Goal: Subscribe to service/newsletter

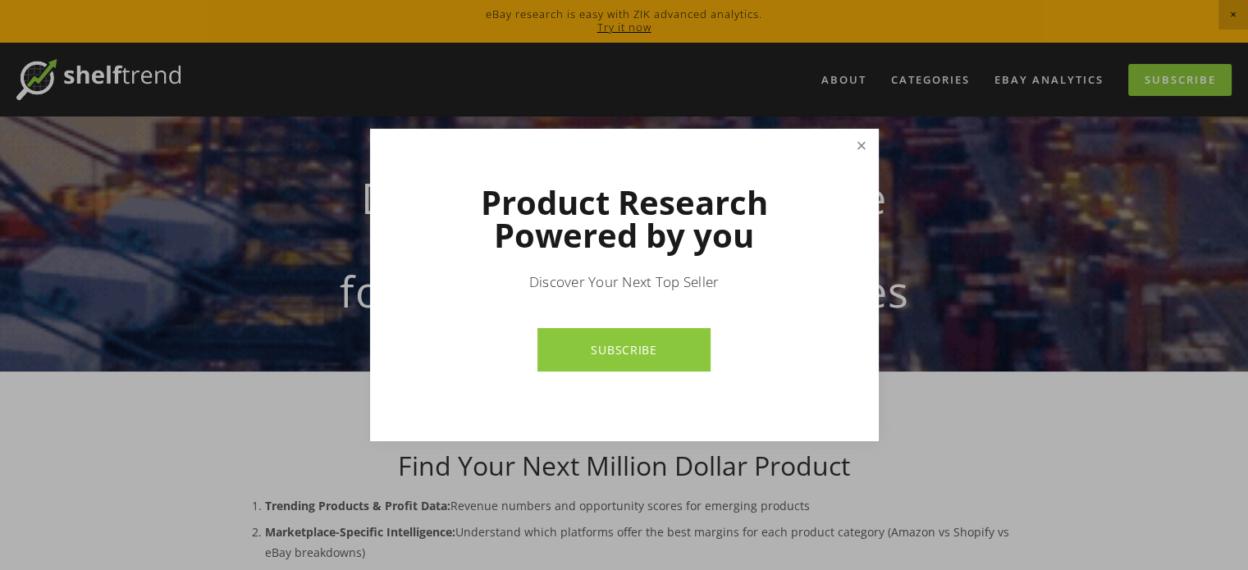
click at [864, 143] on link "Close" at bounding box center [861, 145] width 29 height 29
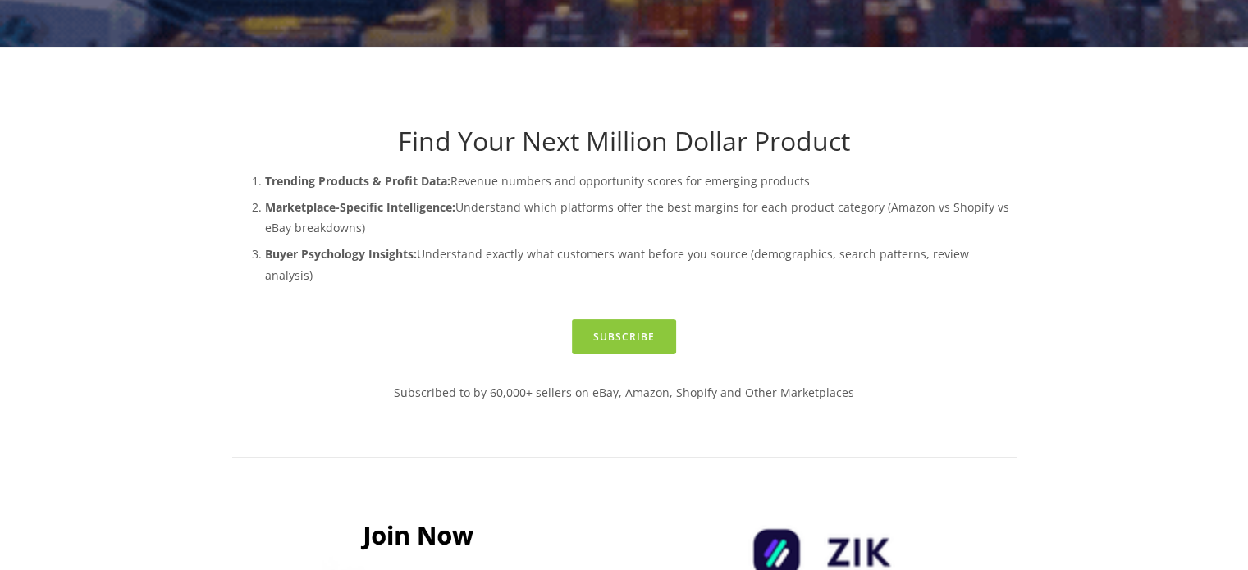
scroll to position [328, 0]
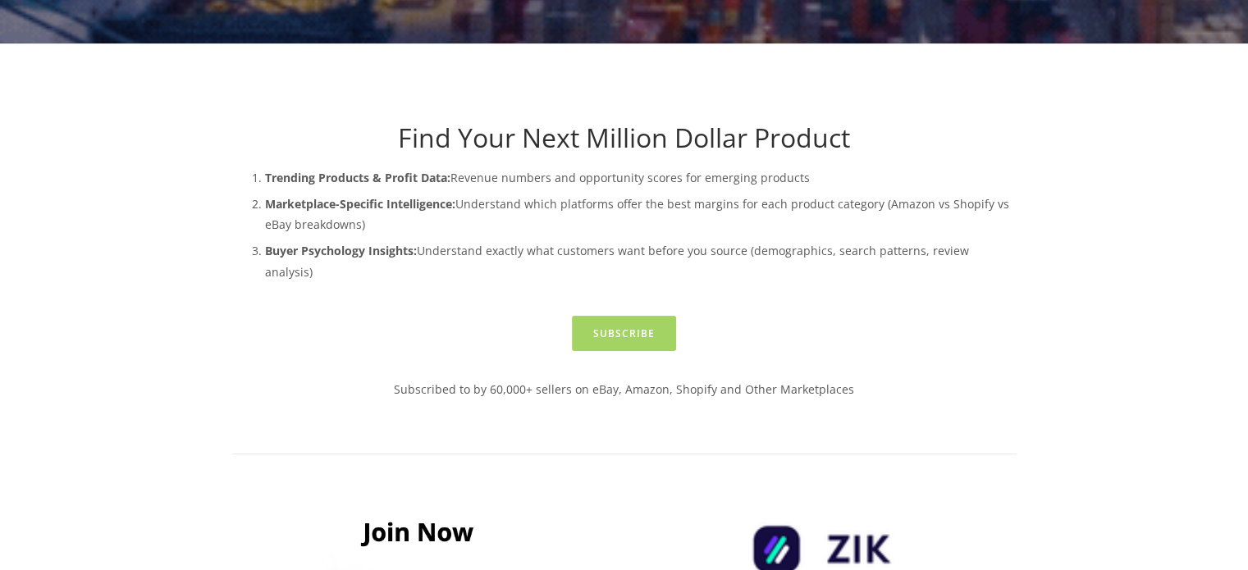
click at [633, 351] on link "Subscribe" at bounding box center [624, 333] width 104 height 35
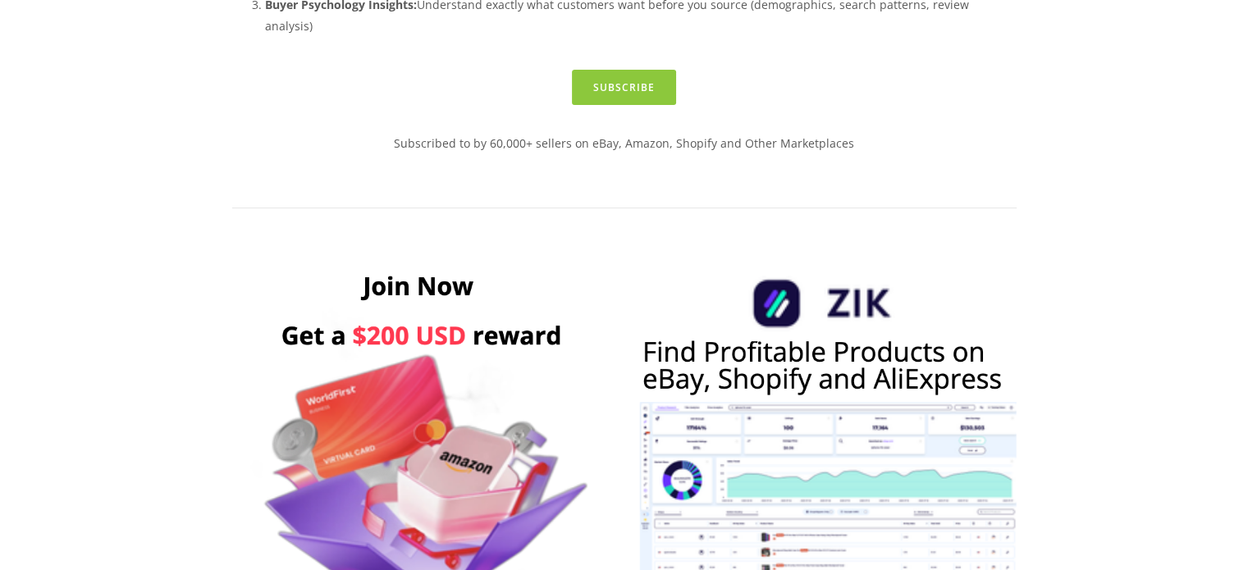
scroll to position [656, 0]
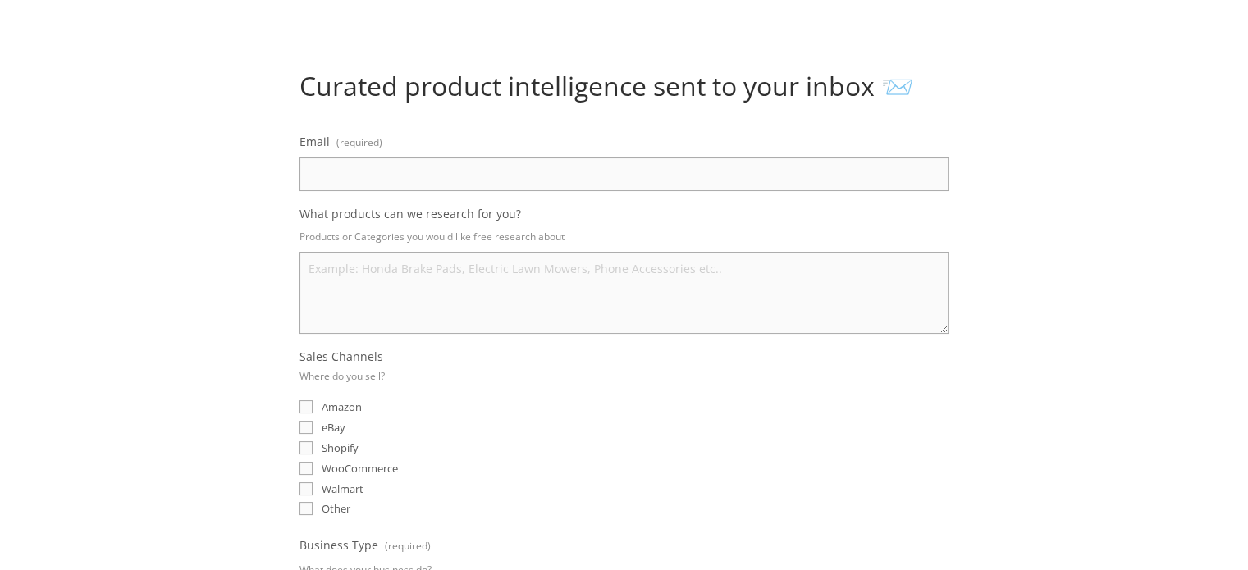
click at [533, 174] on input "Email (required)" at bounding box center [623, 175] width 649 height 34
type input "3077652336@qq.com"
click at [315, 420] on label "eBay" at bounding box center [322, 427] width 46 height 15
click at [313, 421] on input "eBay" at bounding box center [305, 427] width 13 height 13
checkbox input "true"
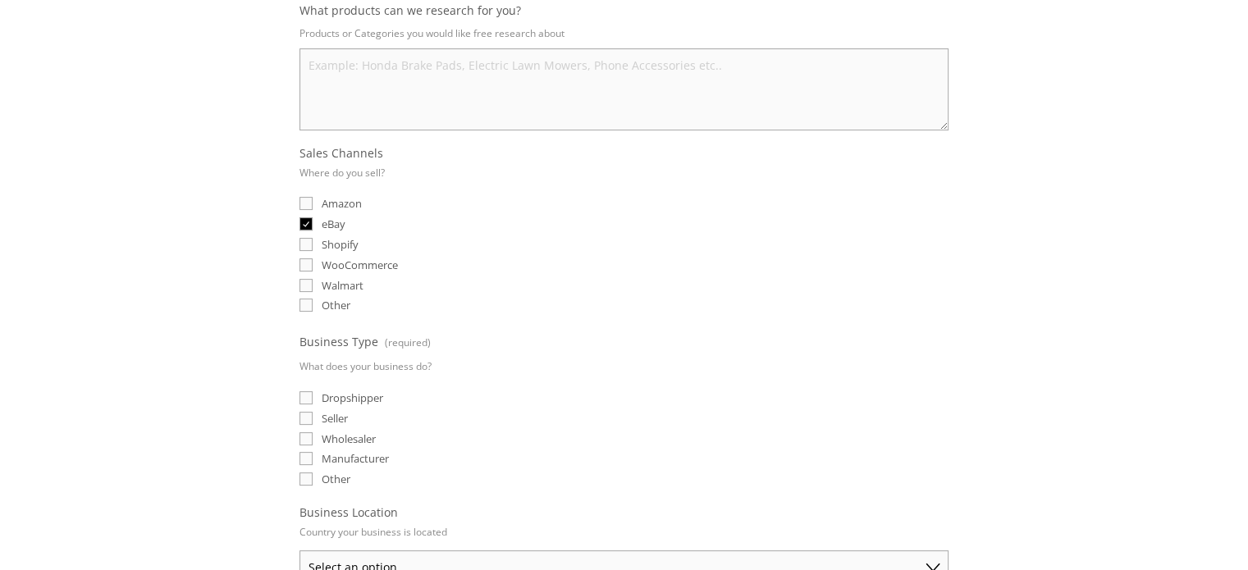
scroll to position [371, 0]
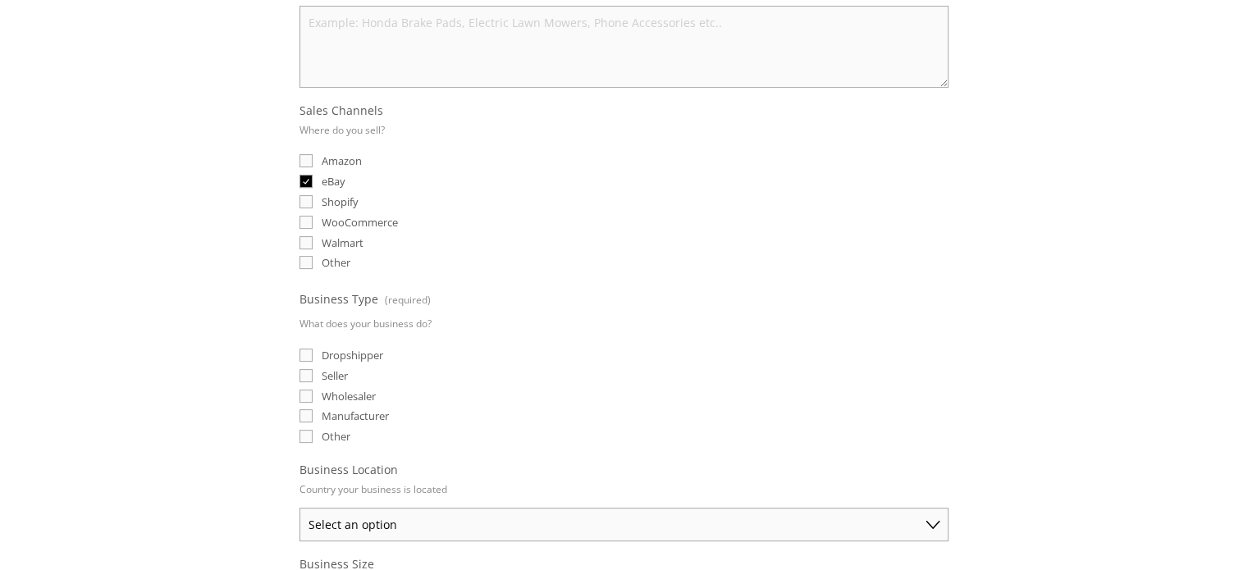
click at [305, 372] on input "Seller" at bounding box center [305, 375] width 13 height 13
checkbox input "true"
click at [309, 409] on input "Manufacturer" at bounding box center [305, 415] width 13 height 13
checkbox input "true"
click at [313, 389] on label "Wholesaler" at bounding box center [337, 396] width 76 height 15
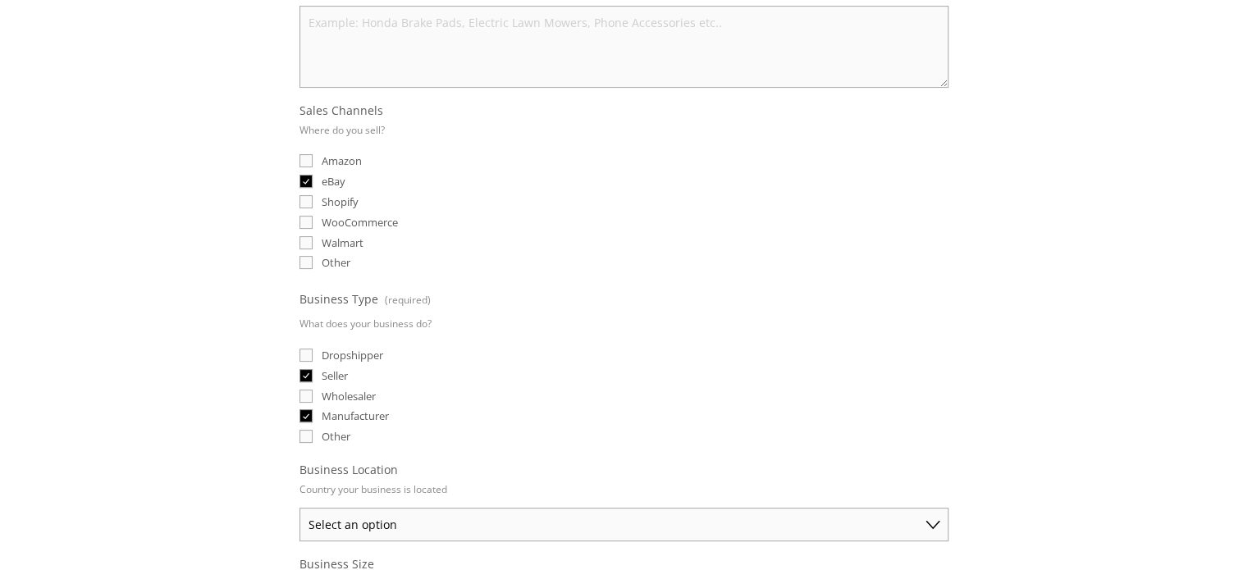
click at [313, 390] on input "Wholesaler" at bounding box center [305, 396] width 13 height 13
checkbox input "true"
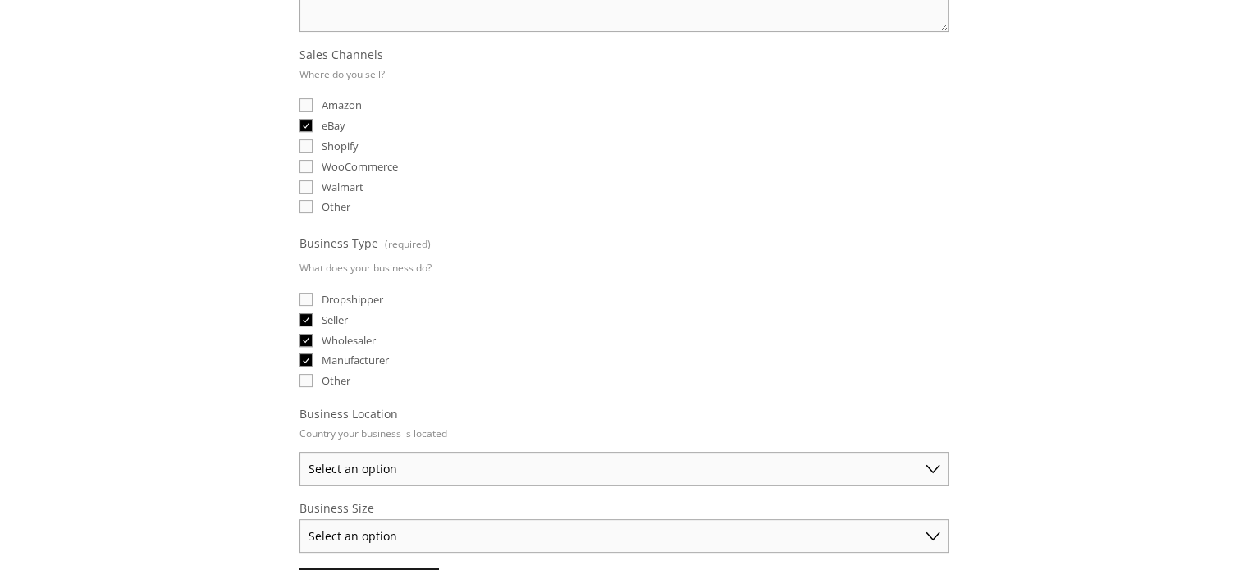
scroll to position [453, 0]
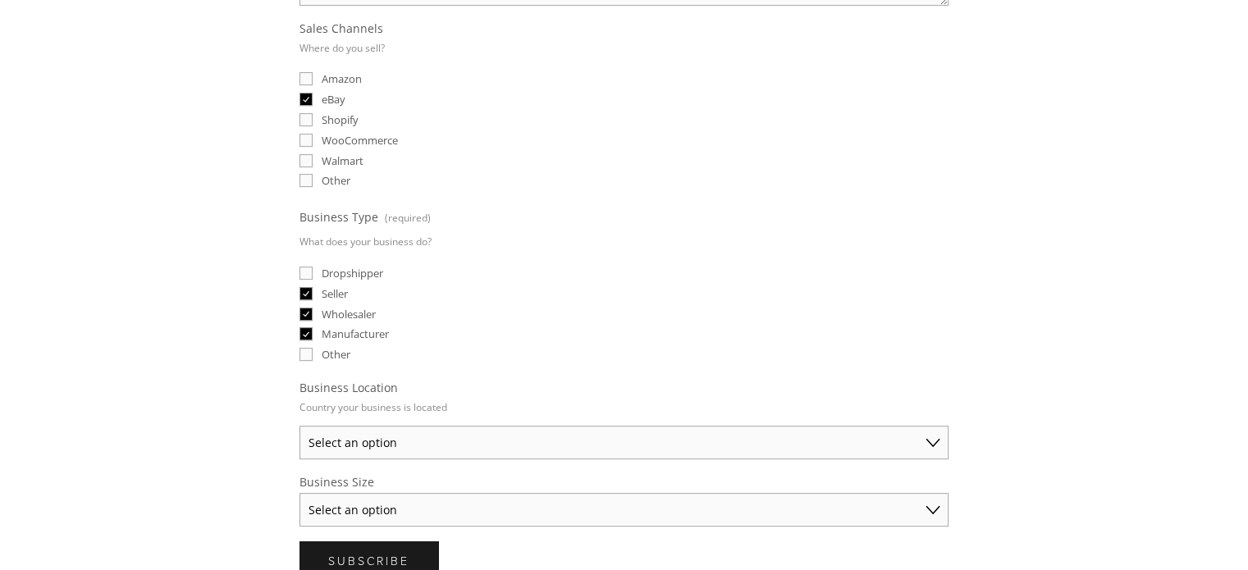
click at [308, 331] on input "Manufacturer" at bounding box center [305, 333] width 13 height 13
checkbox input "false"
click at [305, 308] on input "Wholesaler" at bounding box center [305, 314] width 13 height 13
checkbox input "false"
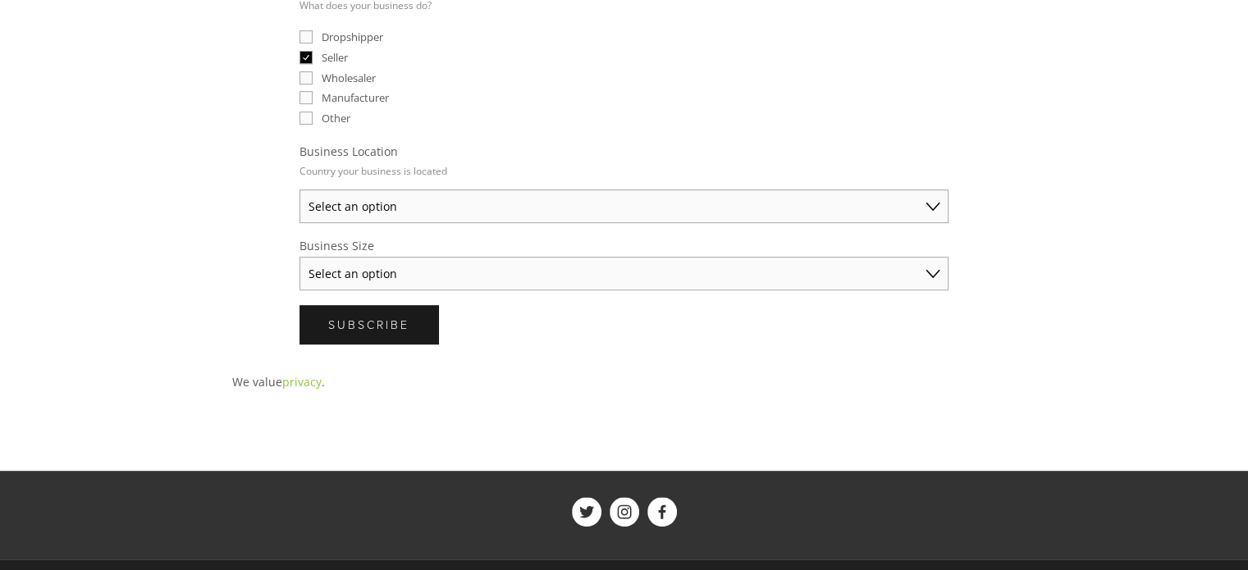
scroll to position [699, 0]
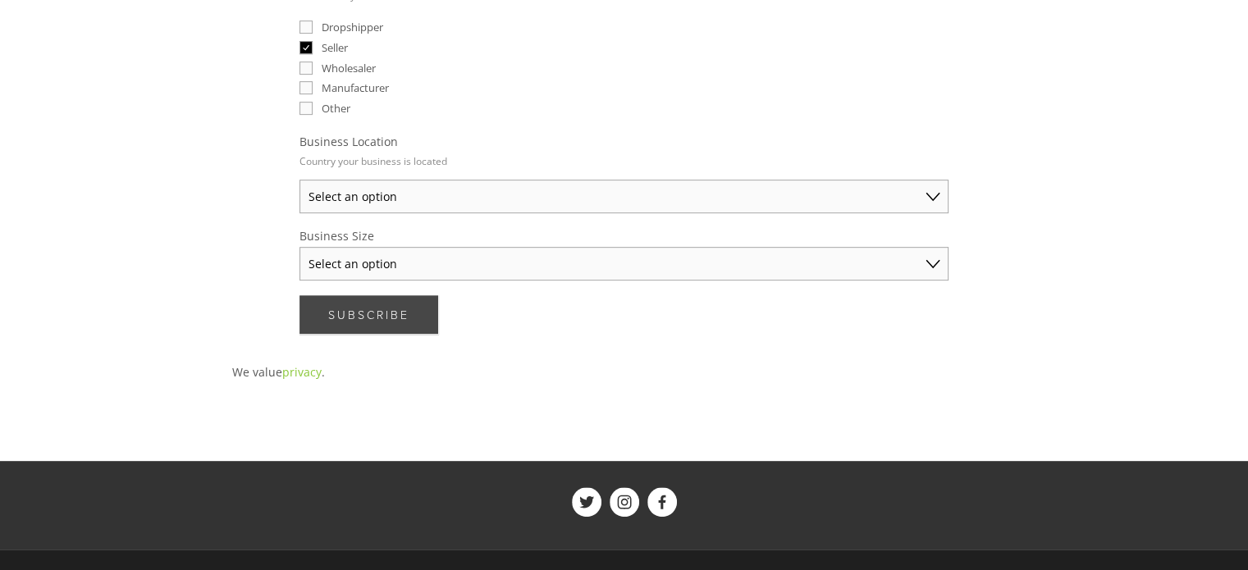
click at [401, 307] on span "Subscribe" at bounding box center [368, 315] width 81 height 16
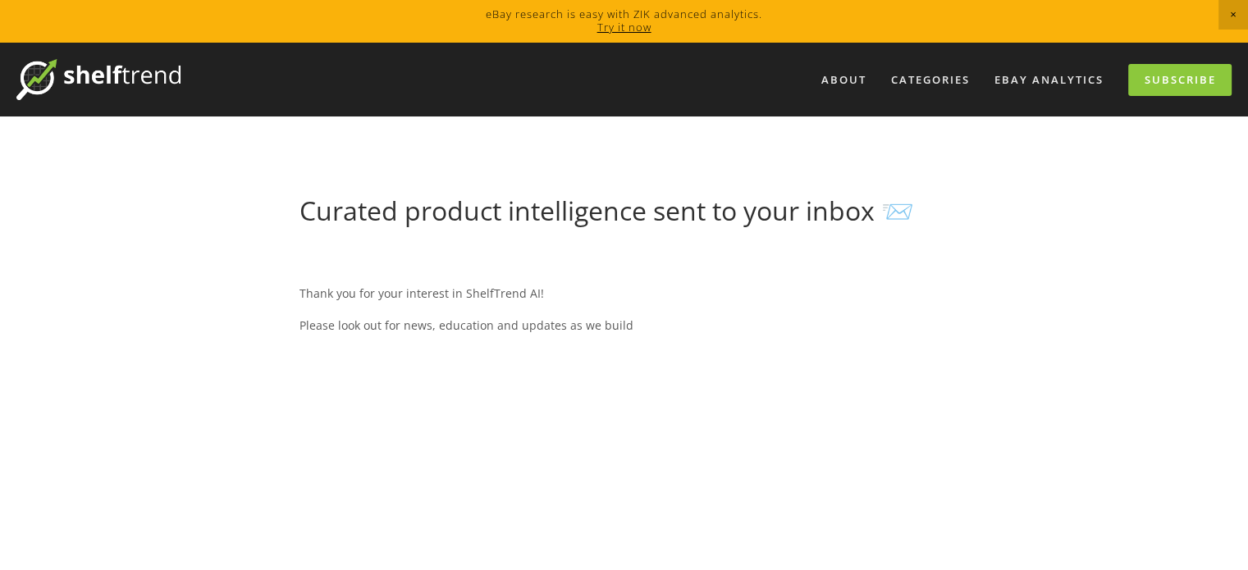
scroll to position [0, 0]
click at [1173, 75] on link "Subscribe" at bounding box center [1179, 80] width 103 height 32
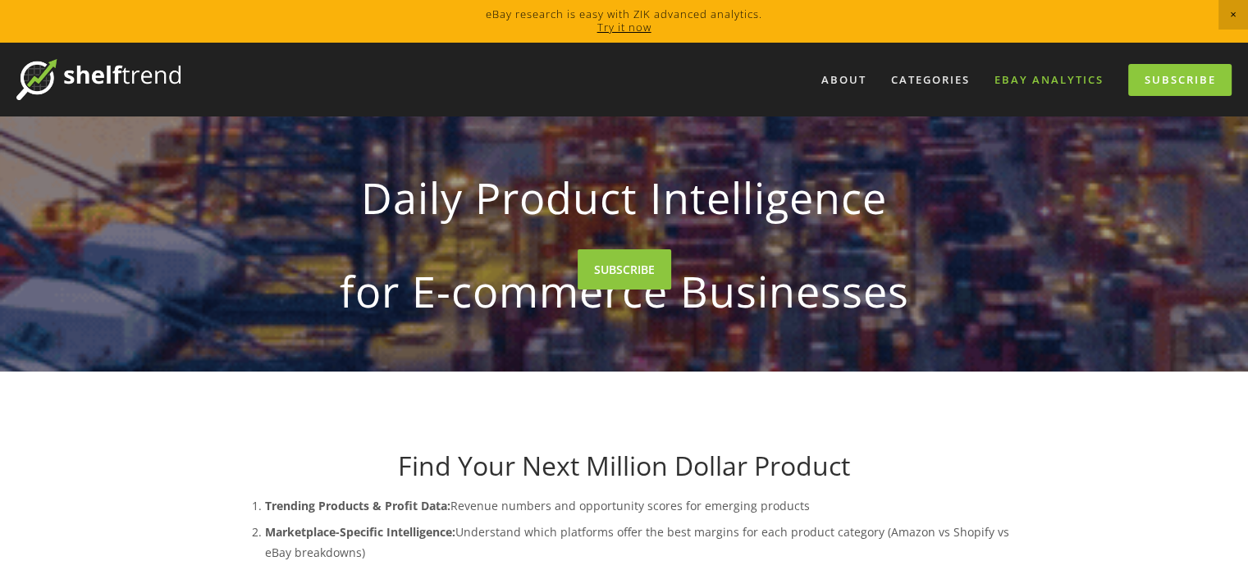
click at [1040, 78] on link "eBay Analytics" at bounding box center [1049, 79] width 130 height 27
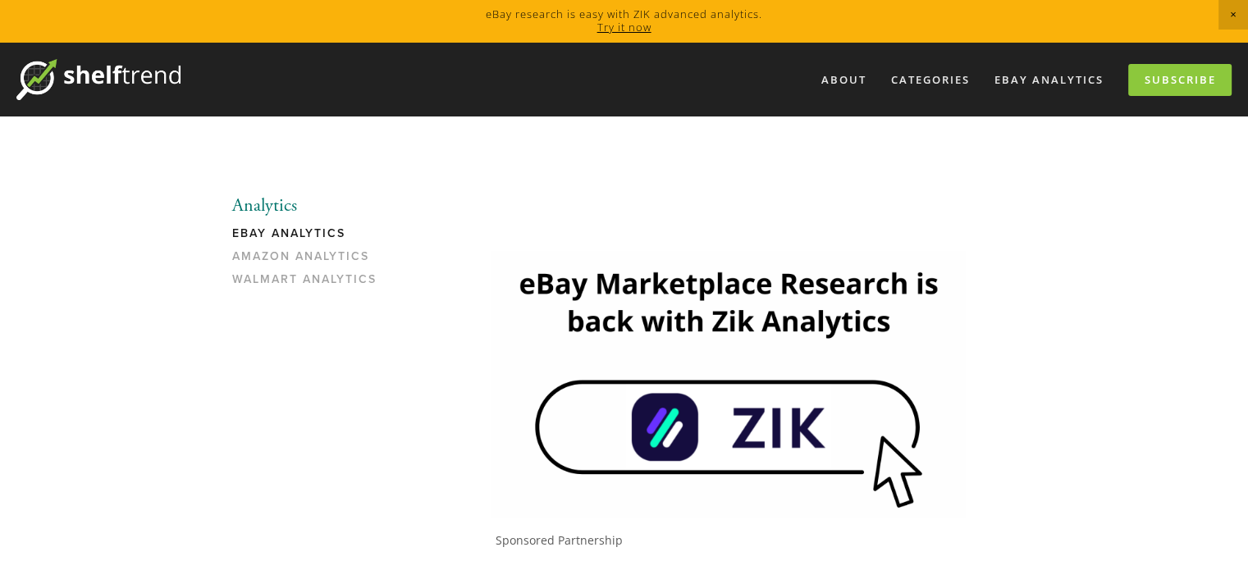
click at [697, 446] on img at bounding box center [728, 384] width 474 height 267
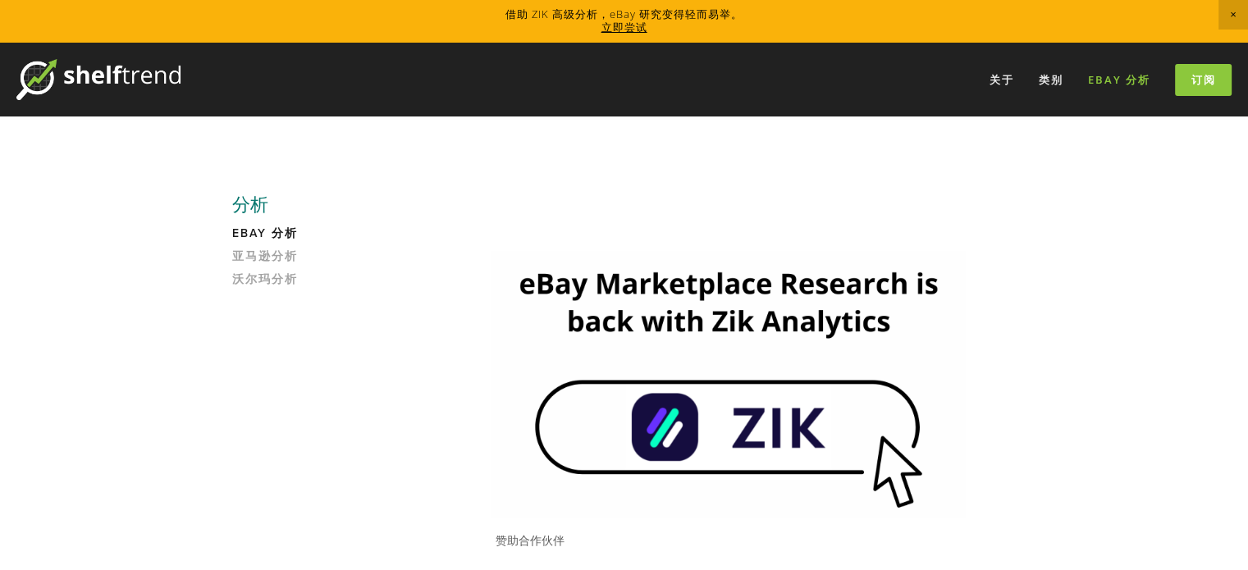
click at [1122, 81] on font "eBay 分析" at bounding box center [1119, 79] width 62 height 15
